Goal: Task Accomplishment & Management: Use online tool/utility

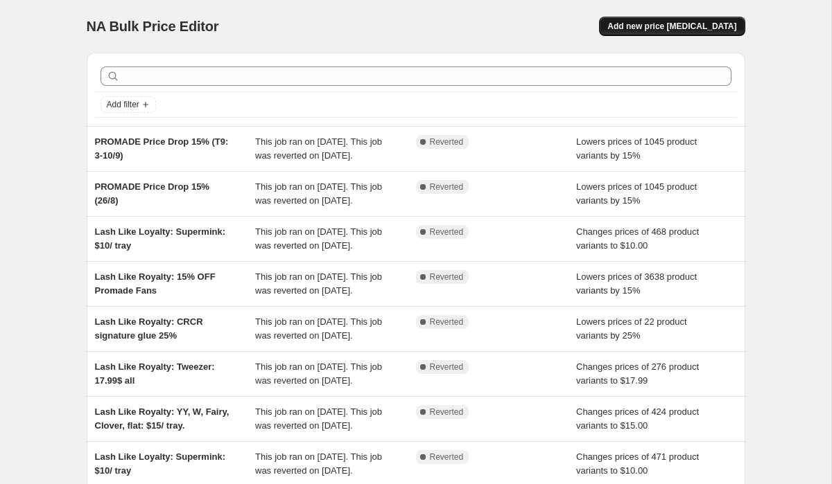
click at [678, 26] on span "Add new price [MEDICAL_DATA]" at bounding box center [671, 26] width 129 height 11
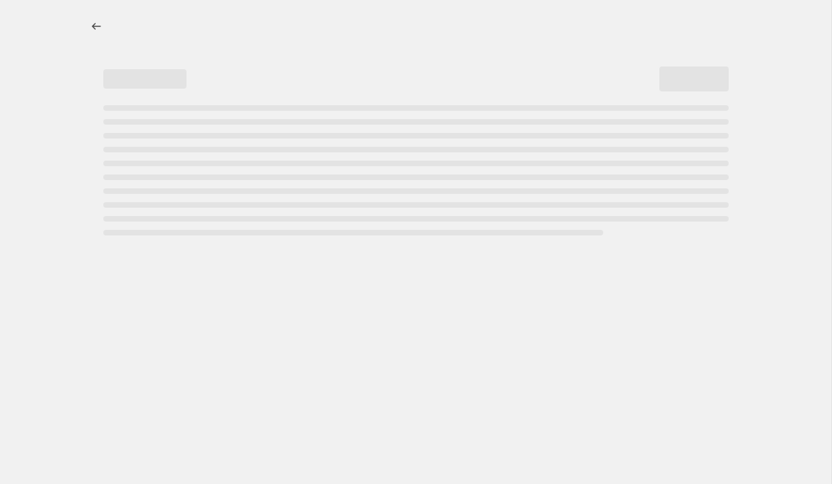
select select "percentage"
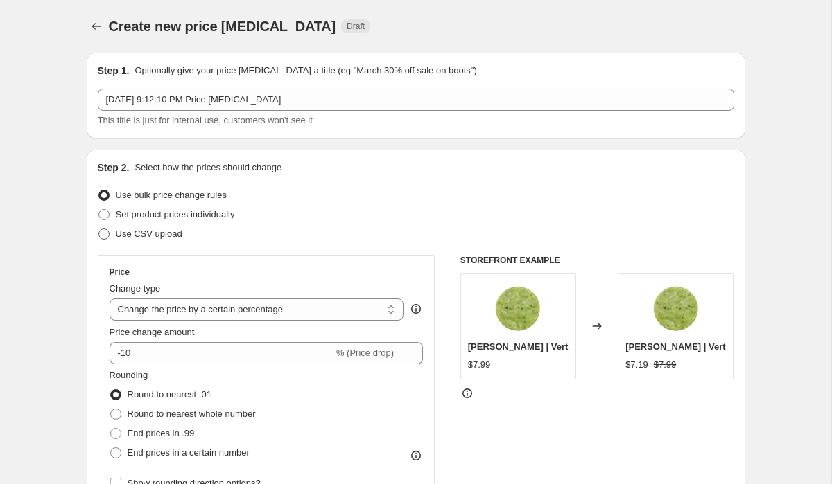
click at [152, 227] on span "Use CSV upload" at bounding box center [149, 234] width 67 height 14
click at [99, 229] on input "Use CSV upload" at bounding box center [98, 229] width 1 height 1
radio input "true"
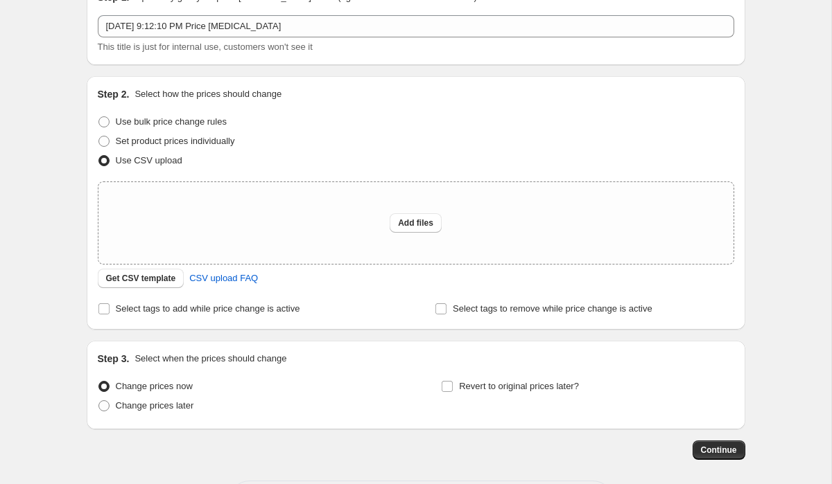
scroll to position [134, 0]
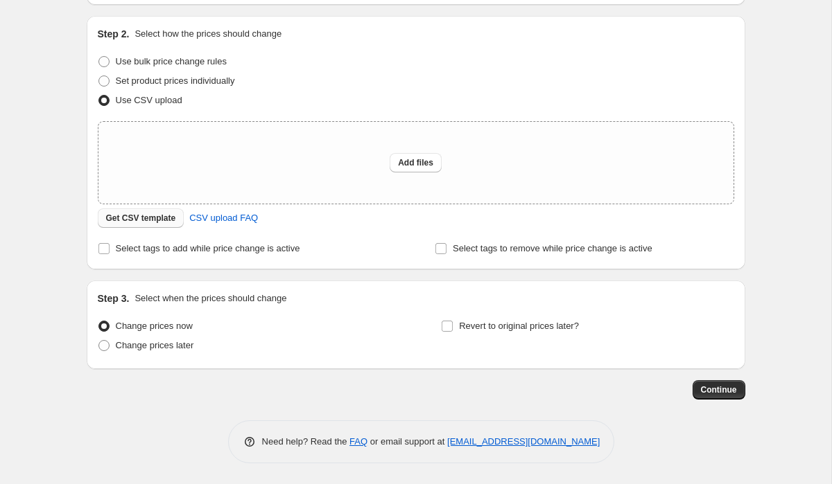
click at [137, 225] on button "Get CSV template" at bounding box center [141, 218] width 87 height 19
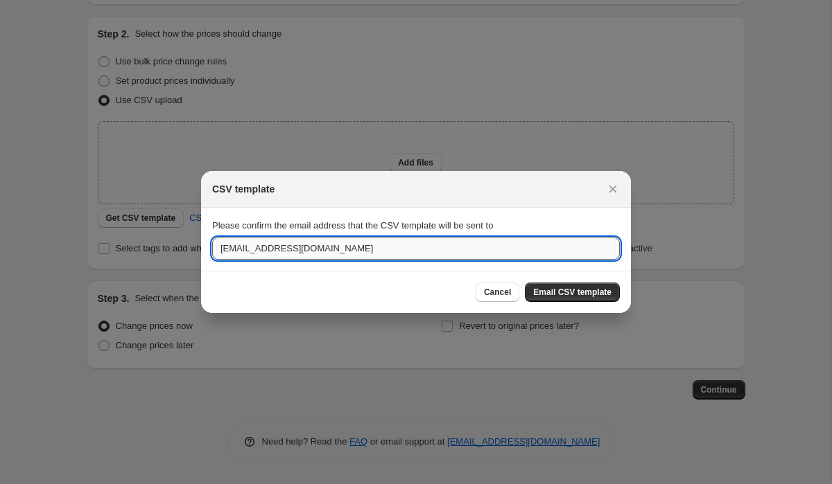
click at [392, 247] on input "[EMAIL_ADDRESS][DOMAIN_NAME]" at bounding box center [415, 249] width 407 height 22
drag, startPoint x: 254, startPoint y: 246, endPoint x: 209, endPoint y: 247, distance: 45.7
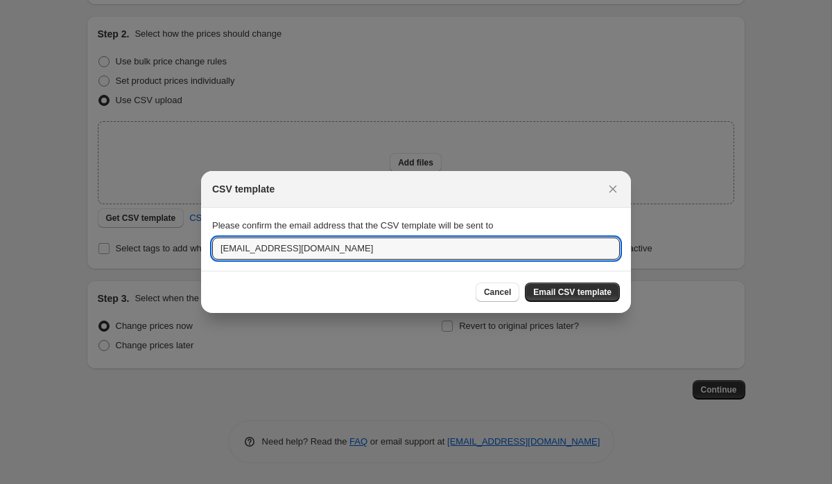
click at [209, 247] on section "Please confirm the email address that the CSV template will be sent to [EMAIL_A…" at bounding box center [416, 239] width 430 height 62
type input "[PERSON_NAME][EMAIL_ADDRESS][PERSON_NAME][DOMAIN_NAME]"
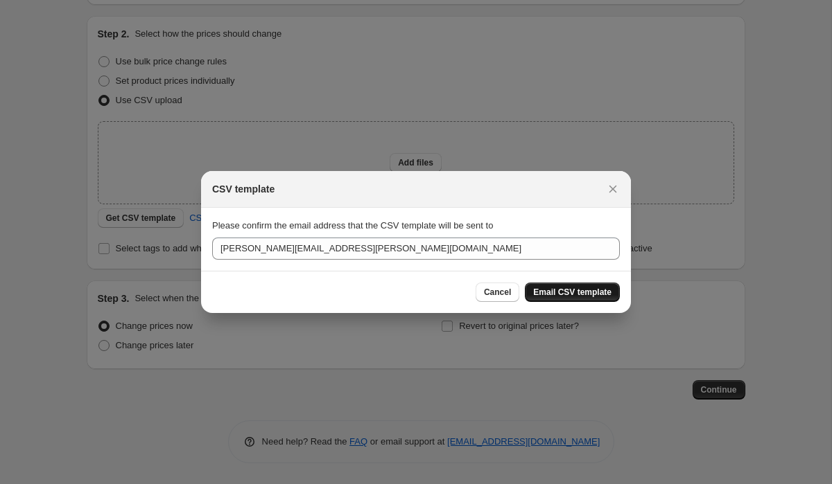
click at [557, 287] on span "Email CSV template" at bounding box center [572, 292] width 78 height 11
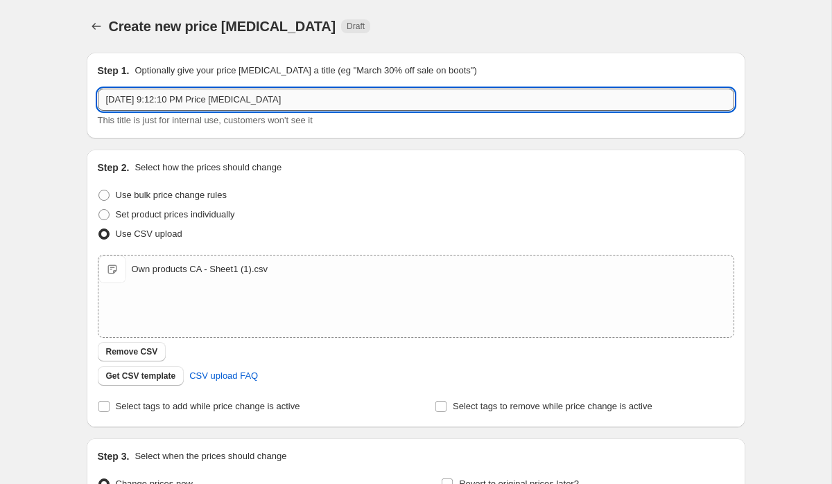
click at [231, 103] on input "[DATE] 9:12:10 PM Price [MEDICAL_DATA]" at bounding box center [416, 100] width 636 height 22
paste input "Change price of Curacoro+ Branded Products"
click at [221, 98] on input "Change price of Curacoro+ Branded Products" at bounding box center [416, 100] width 636 height 22
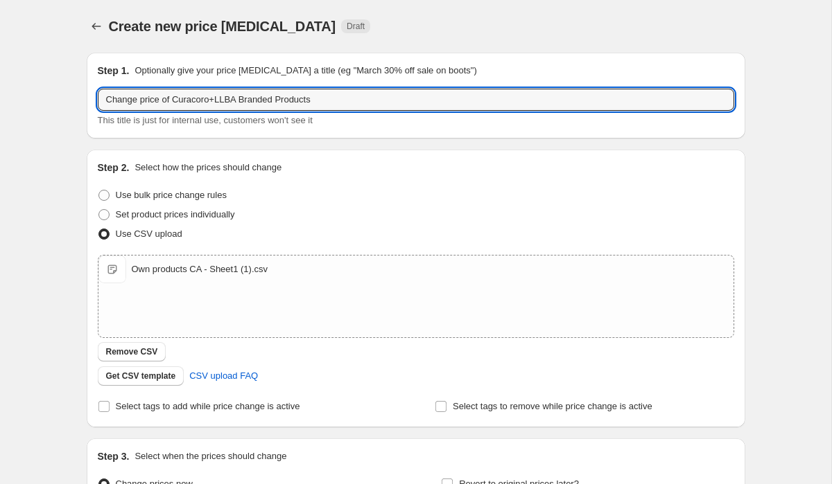
type input "Change price of Curacoro+LLBA Branded Products"
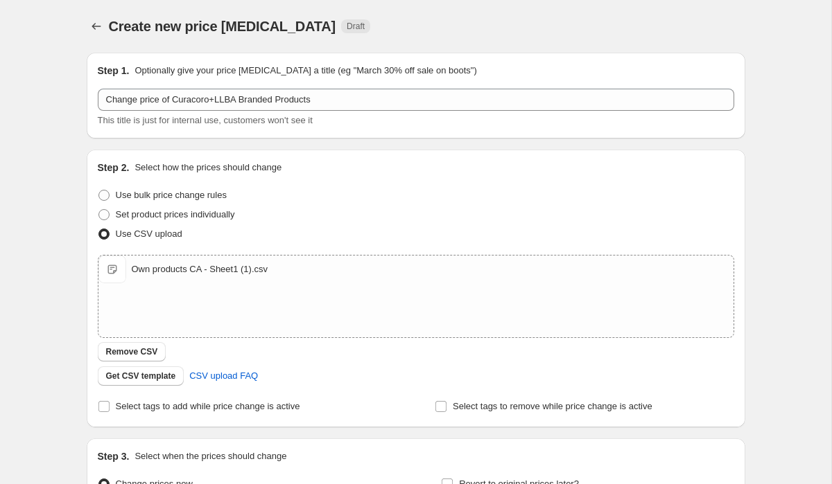
click at [330, 193] on div "Use bulk price change rules" at bounding box center [416, 195] width 636 height 19
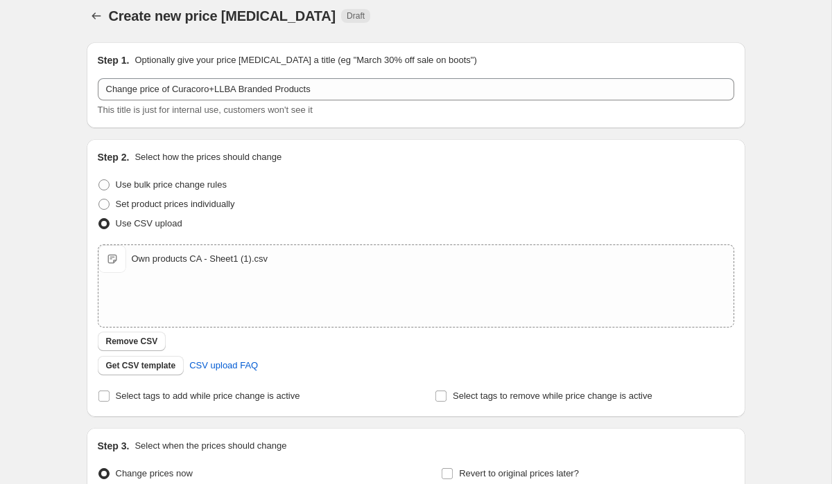
scroll to position [158, 0]
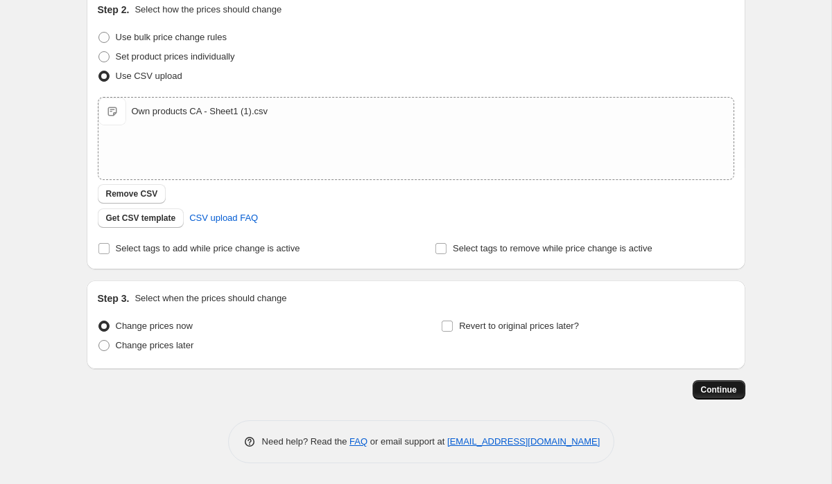
click at [718, 389] on span "Continue" at bounding box center [719, 390] width 36 height 11
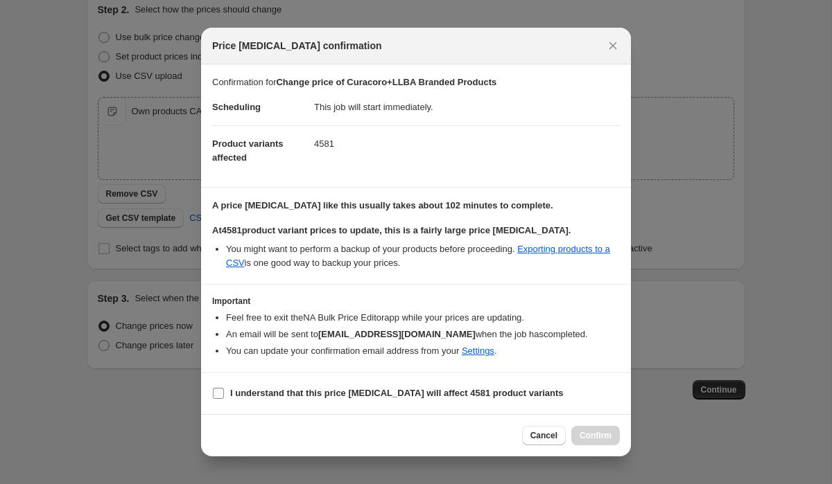
click at [483, 394] on b "I understand that this price [MEDICAL_DATA] will affect 4581 product variants" at bounding box center [396, 393] width 333 height 10
click at [224, 394] on input "I understand that this price [MEDICAL_DATA] will affect 4581 product variants" at bounding box center [218, 393] width 11 height 11
checkbox input "true"
click at [595, 441] on button "Confirm" at bounding box center [595, 435] width 49 height 19
